Goal: Information Seeking & Learning: Check status

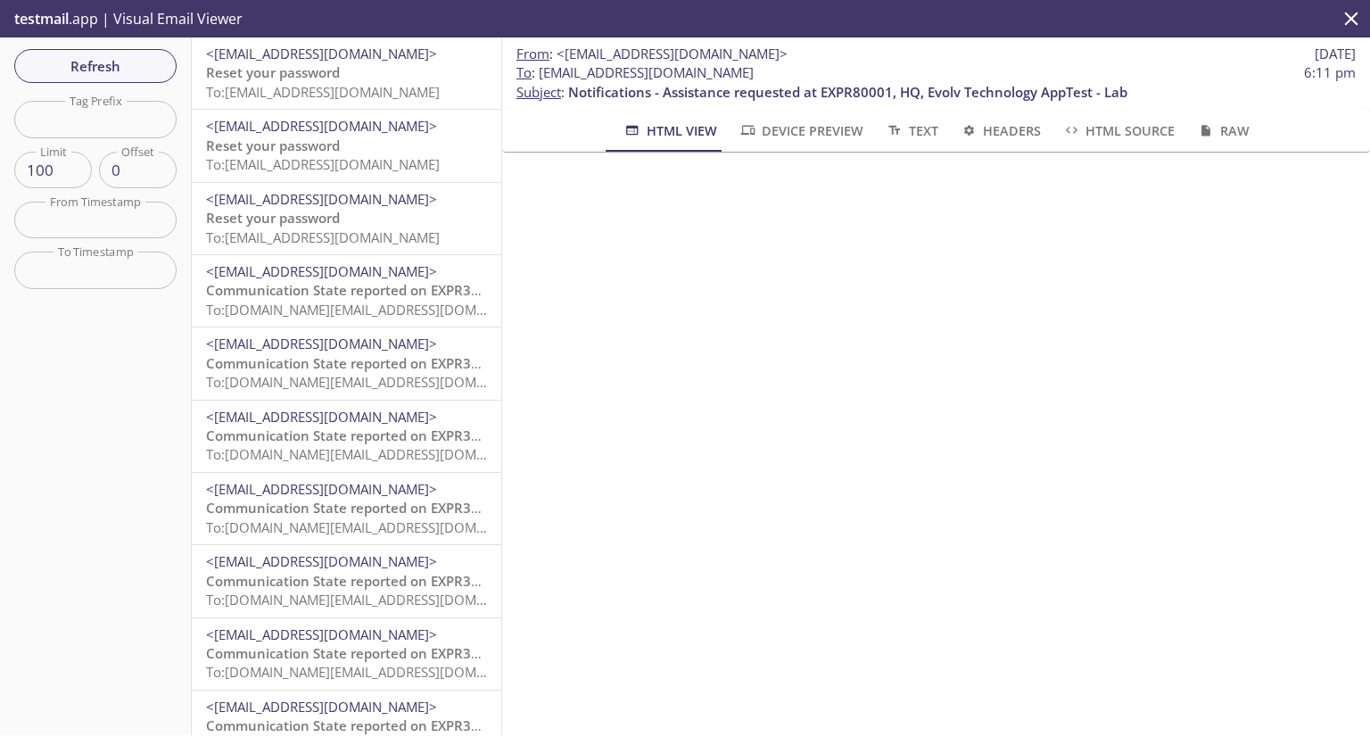
click at [337, 83] on span "To: evolvportal.arcustomerad@inbox.testmail.app" at bounding box center [323, 92] width 234 height 18
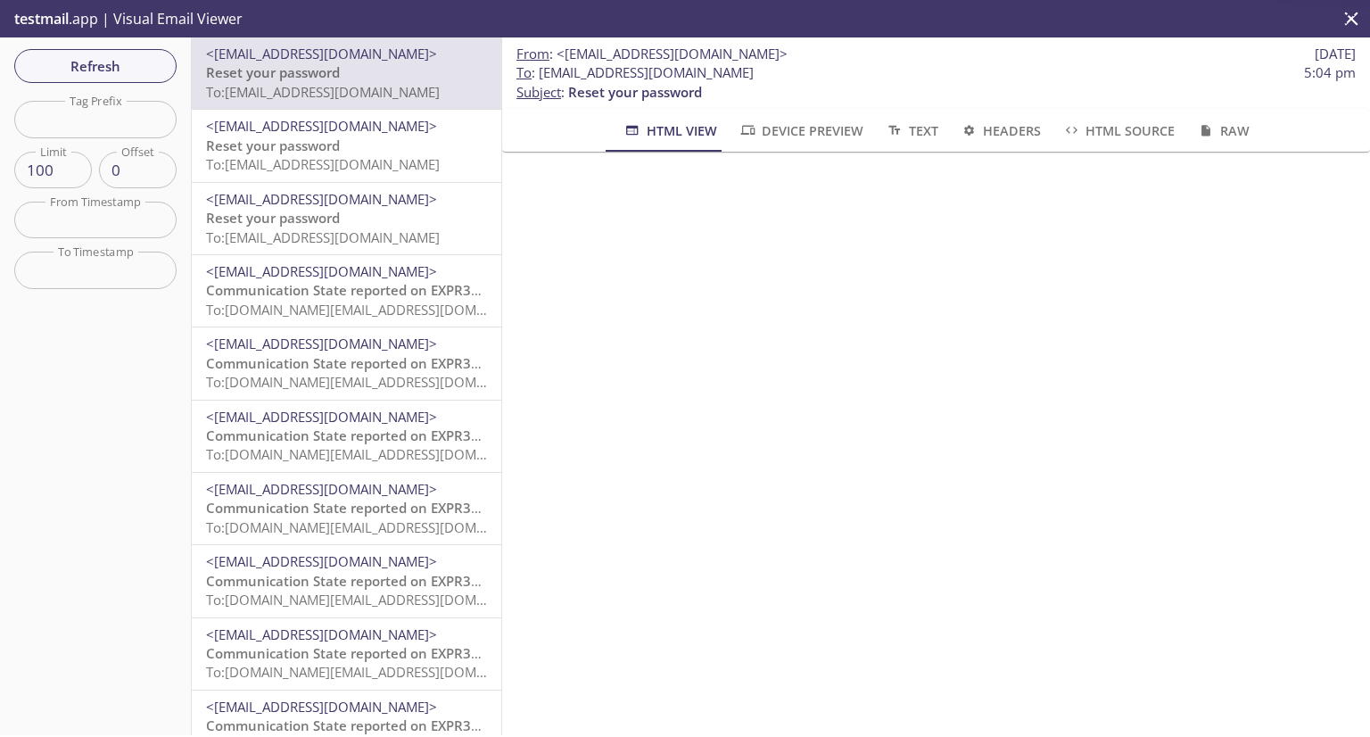
click at [330, 52] on span "<[EMAIL_ADDRESS][DOMAIN_NAME]>" at bounding box center [321, 54] width 231 height 18
